Goal: Task Accomplishment & Management: Use online tool/utility

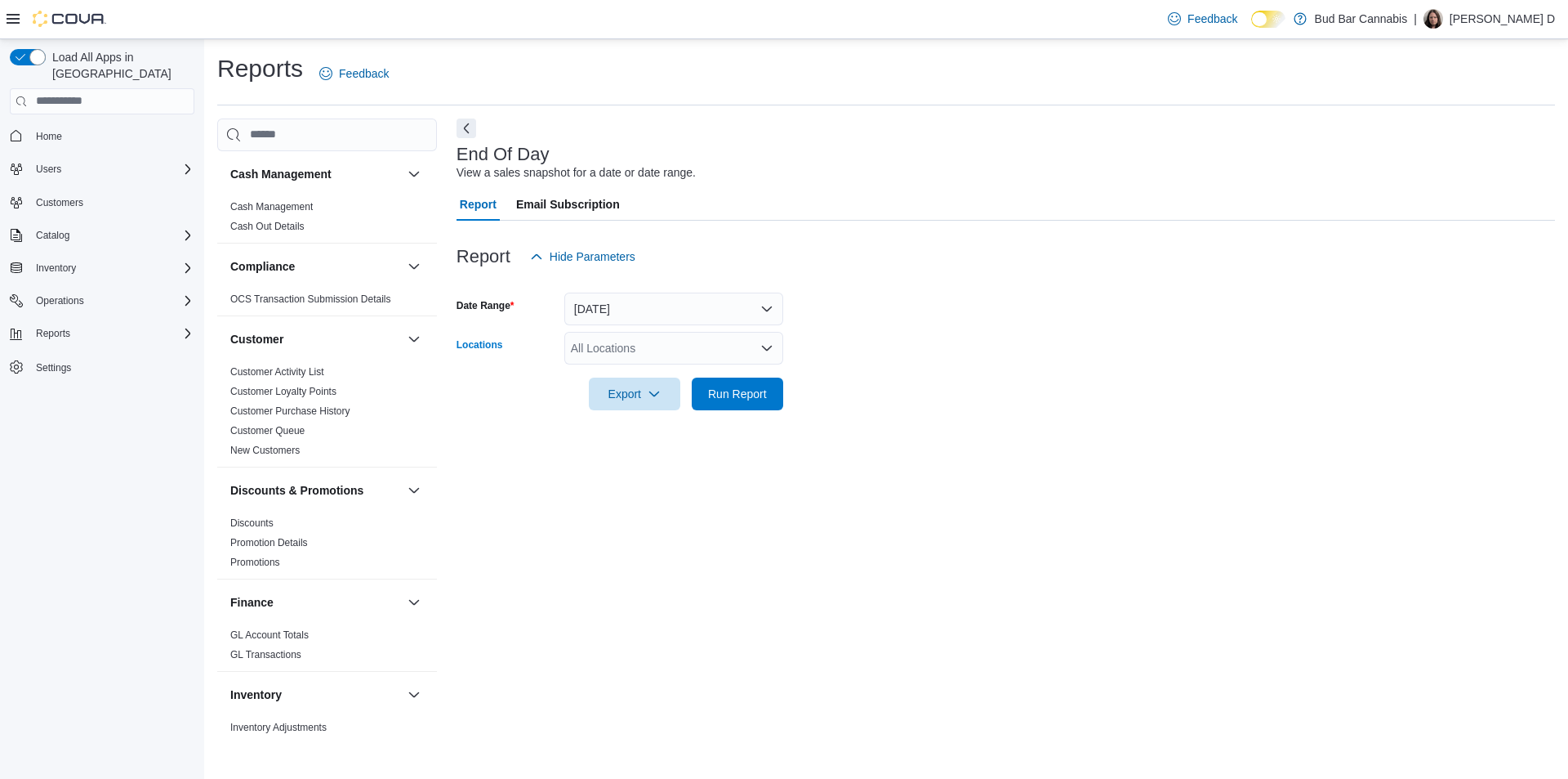
click at [620, 351] on div "All Locations" at bounding box center [673, 348] width 219 height 33
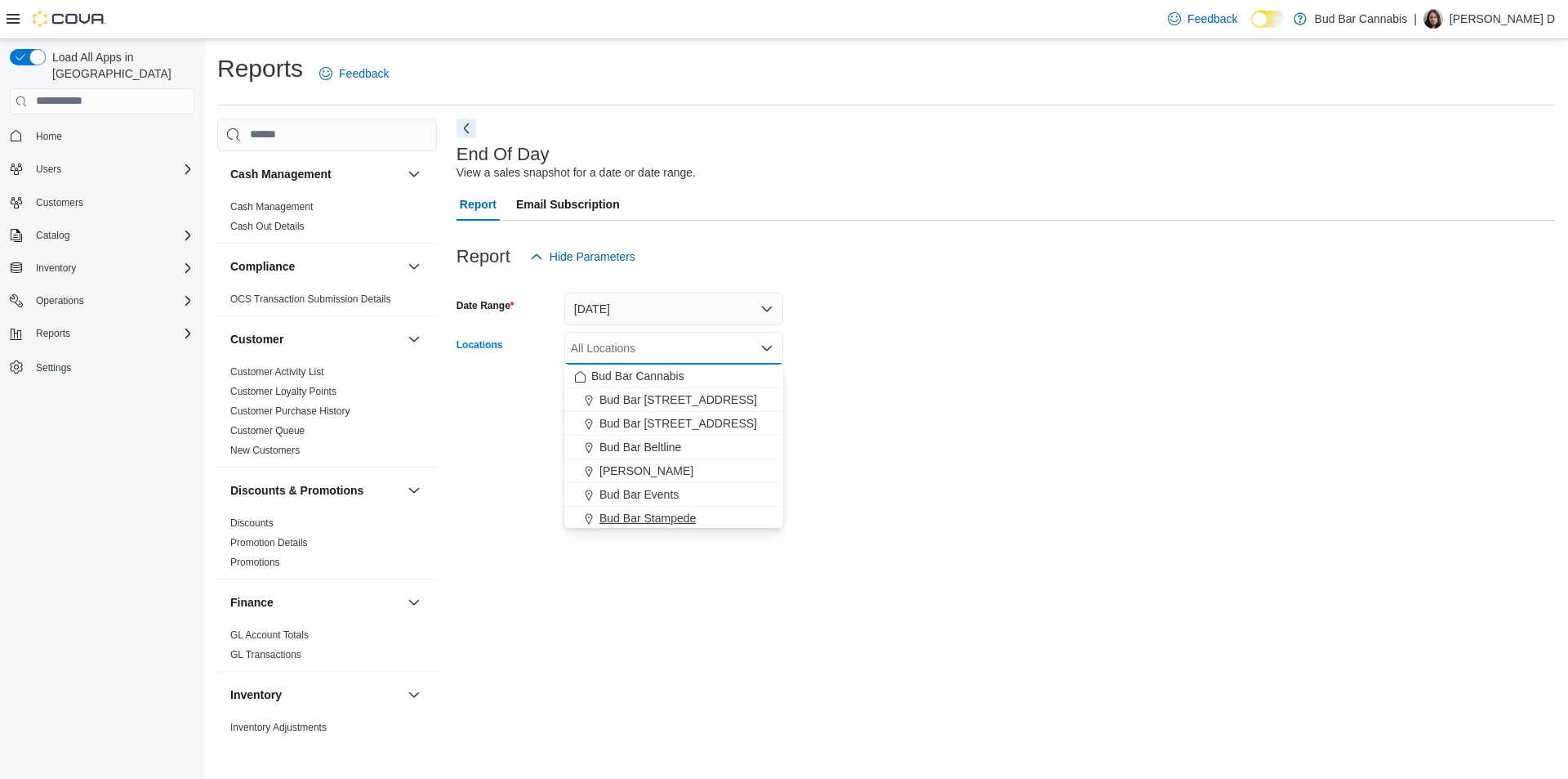
drag, startPoint x: 660, startPoint y: 518, endPoint x: 741, endPoint y: 503, distance: 82.4
click at [660, 519] on span "Bud Bar Stampede" at bounding box center [647, 517] width 96 height 16
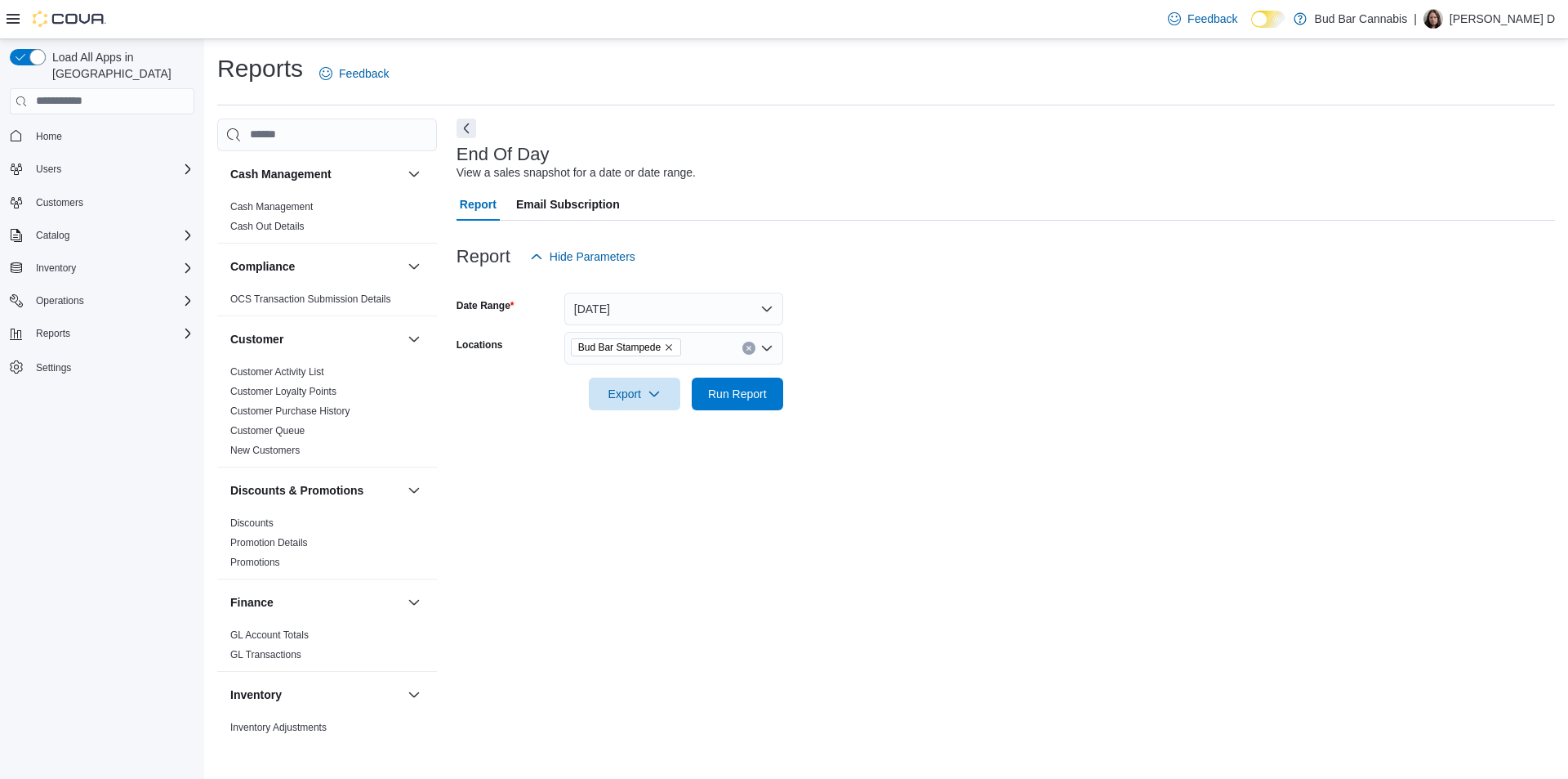
click at [913, 430] on div "End Of Day View a sales snapshot for a date or date range. Report Email Subscri…" at bounding box center [1006, 427] width 1099 height 617
click at [749, 395] on span "Run Report" at bounding box center [737, 392] width 59 height 16
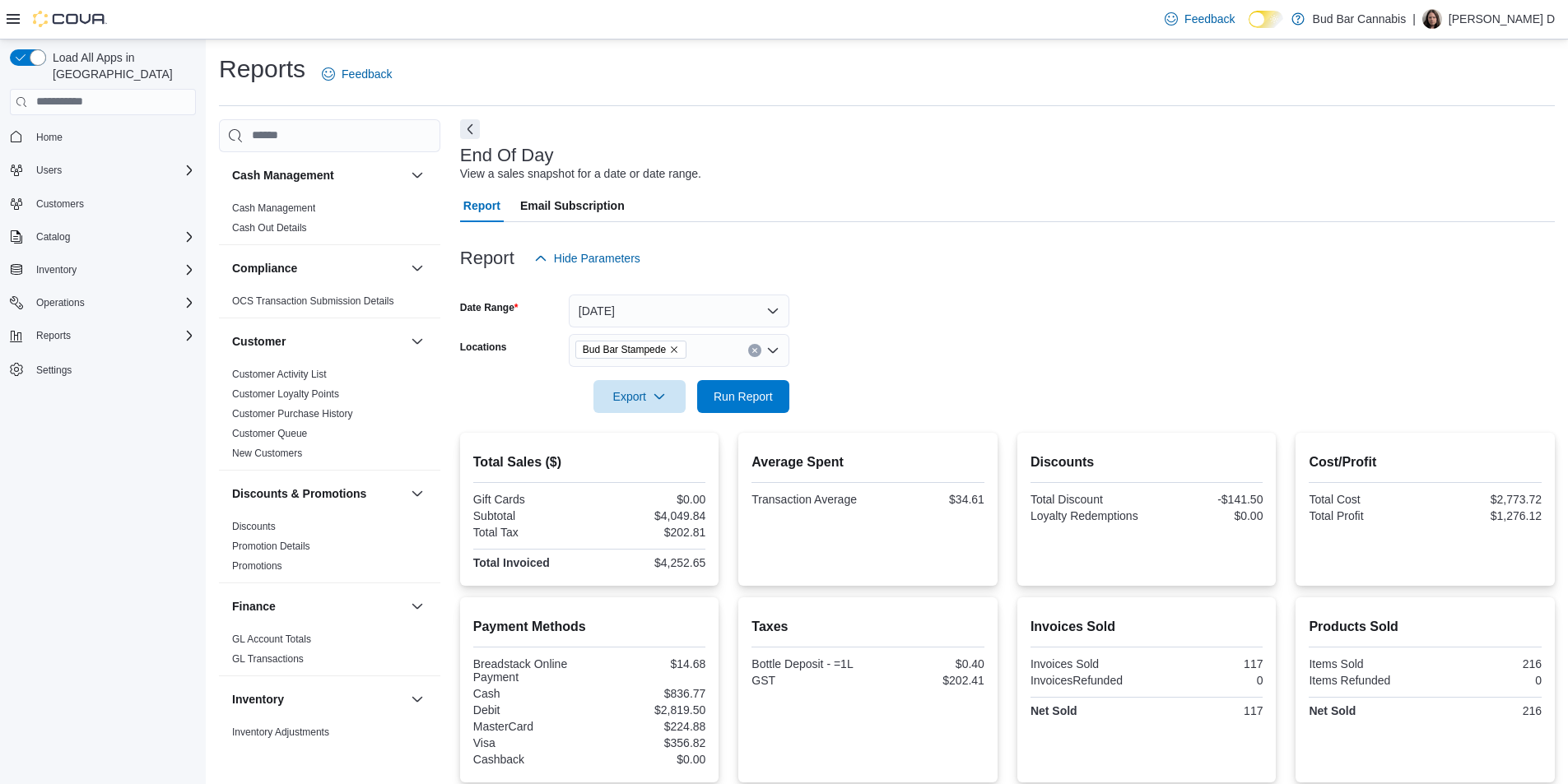
scroll to position [82, 0]
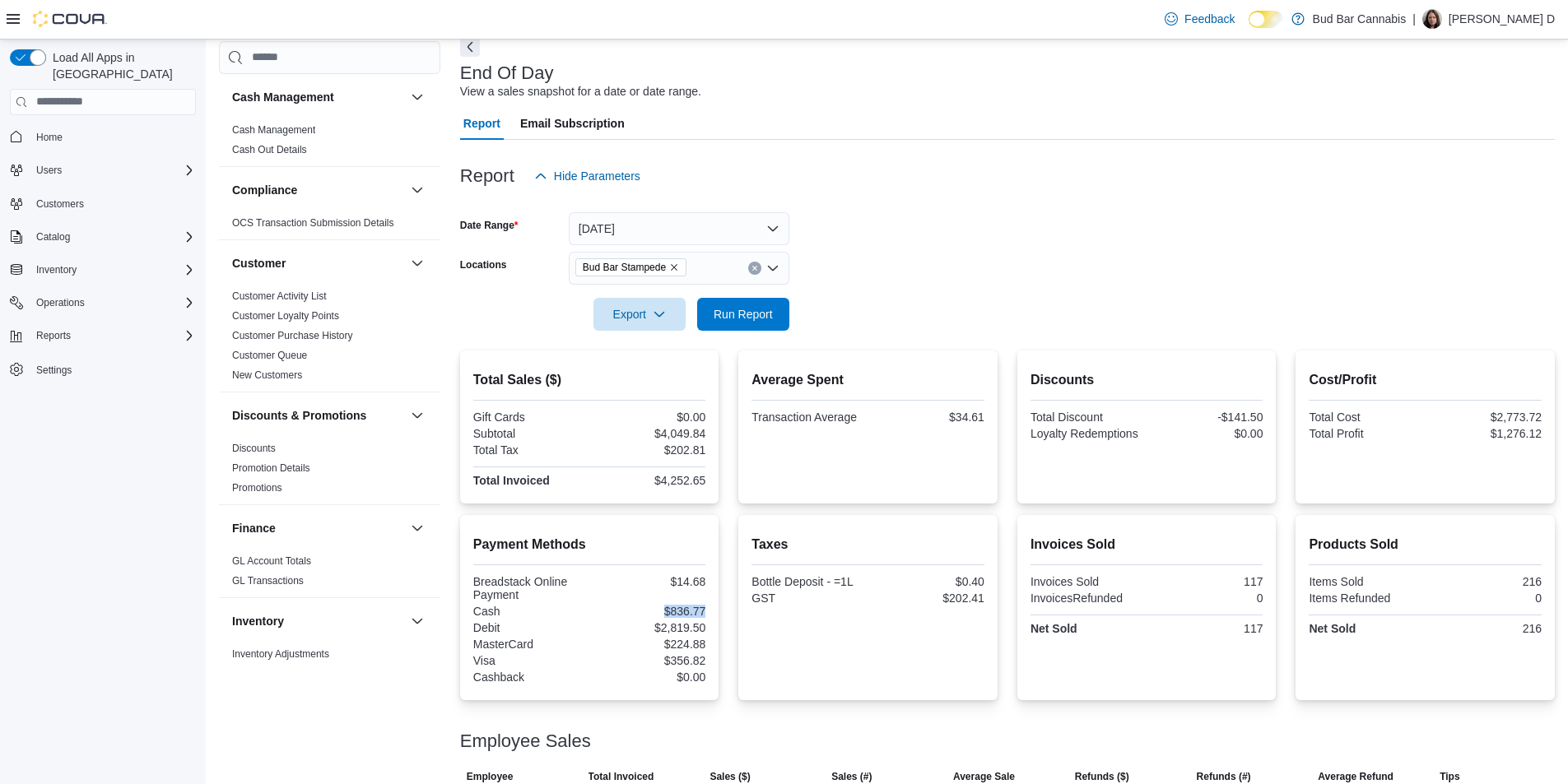
drag, startPoint x: 643, startPoint y: 608, endPoint x: 712, endPoint y: 608, distance: 69.0
click at [712, 608] on div "Payment Methods Breadstack Online Payment $14.68 Cash $836.77 Debit $2,819.50 M…" at bounding box center [589, 607] width 259 height 185
copy div "$836.77"
click at [79, 296] on span "Operations" at bounding box center [61, 303] width 49 height 14
click at [84, 349] on div "Reports" at bounding box center [112, 358] width 166 height 19
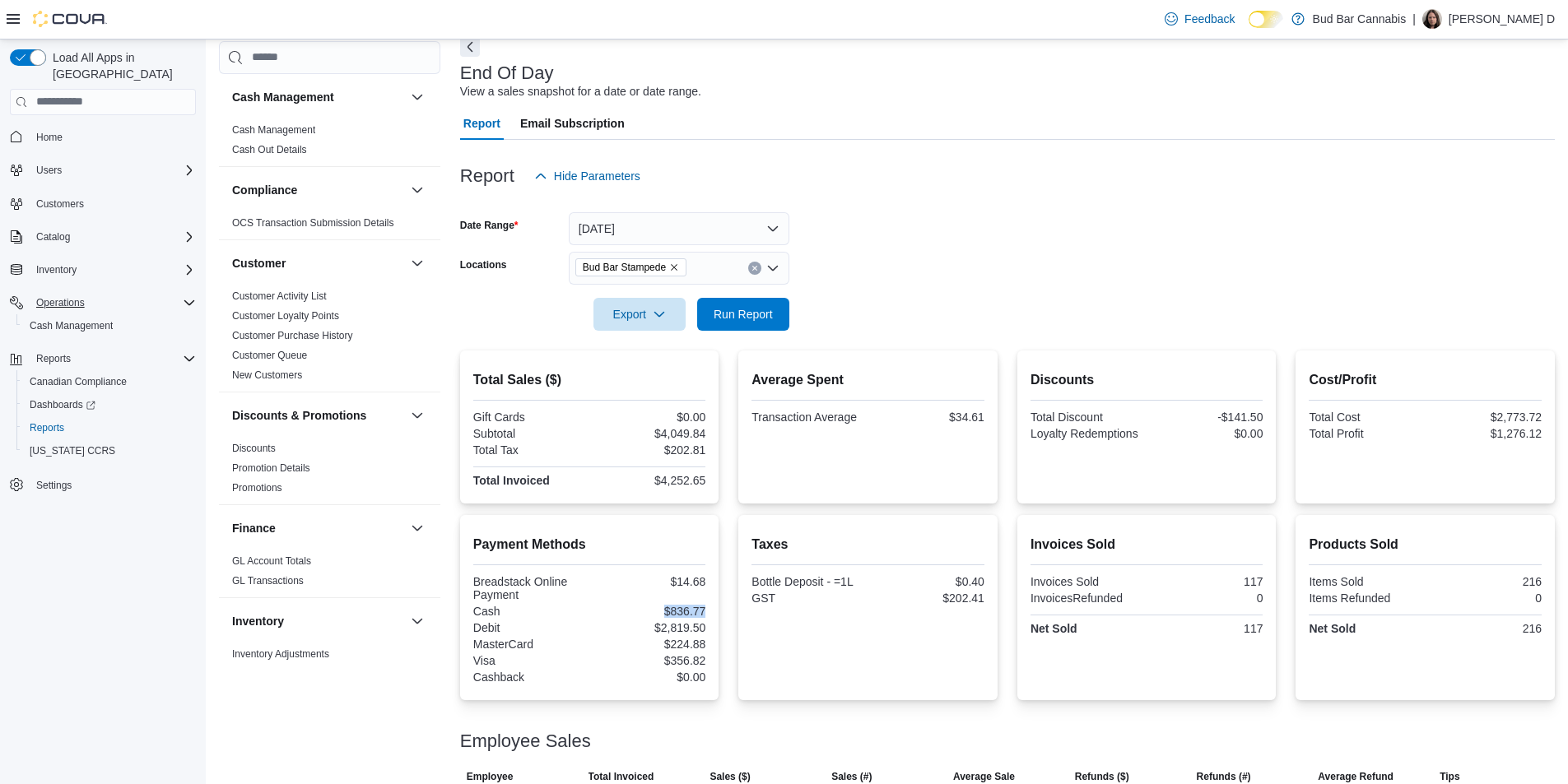
click at [711, 614] on div "Payment Methods Breadstack Online Payment $14.68 Cash $836.77 Debit $2,819.50 M…" at bounding box center [589, 607] width 259 height 185
click at [712, 607] on div "Payment Methods Breadstack Online Payment $14.68 Cash $836.77 Debit $2,819.50 M…" at bounding box center [589, 607] width 259 height 185
